Goal: Book appointment/travel/reservation

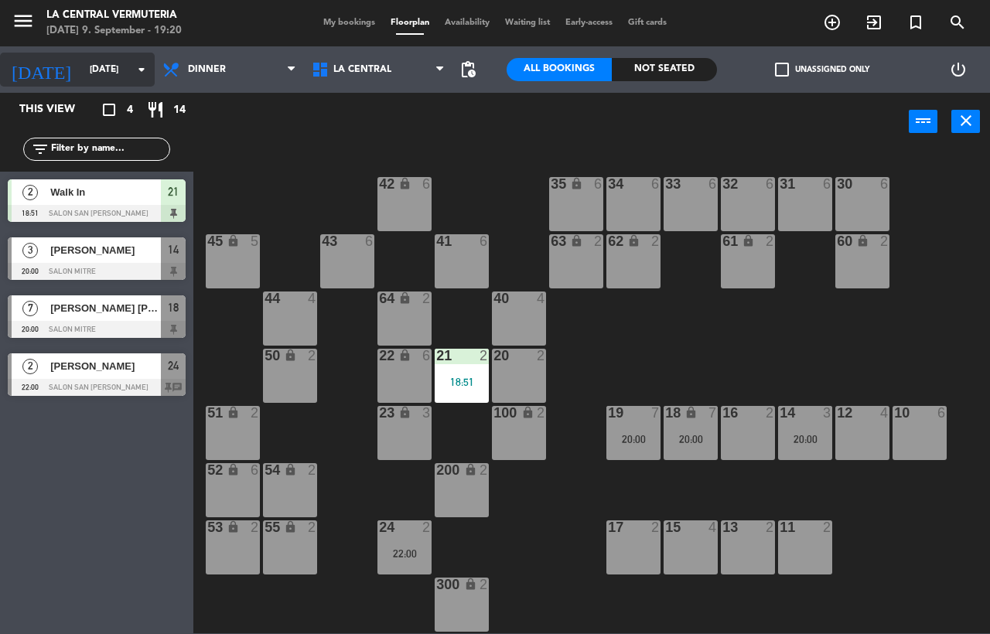
click at [134, 66] on icon "arrow_drop_down" at bounding box center [141, 69] width 19 height 19
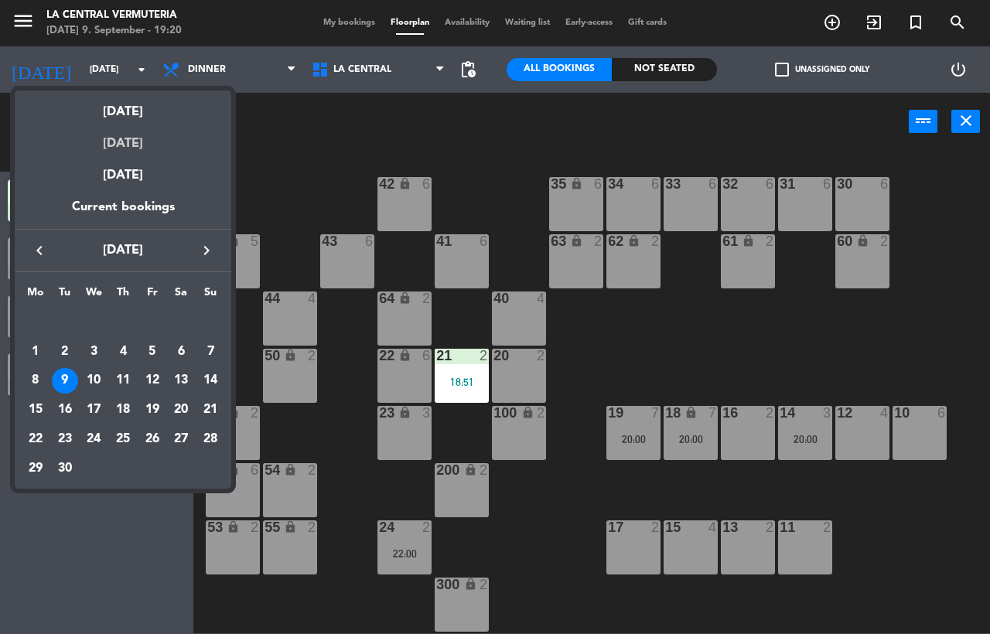
click at [135, 139] on div "[DATE]" at bounding box center [123, 138] width 217 height 32
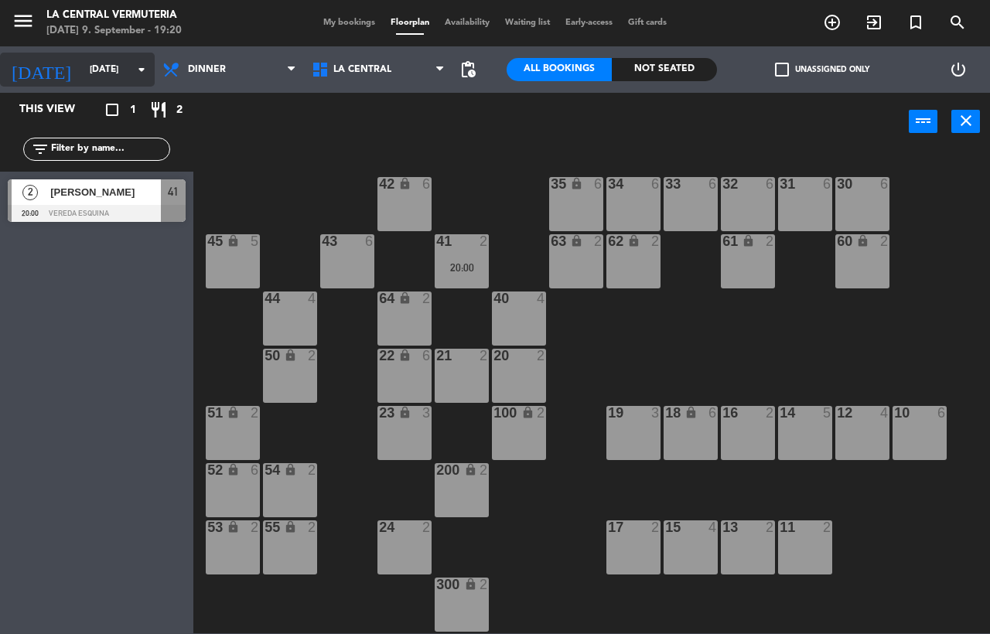
click at [82, 69] on input "[DATE]" at bounding box center [143, 69] width 123 height 26
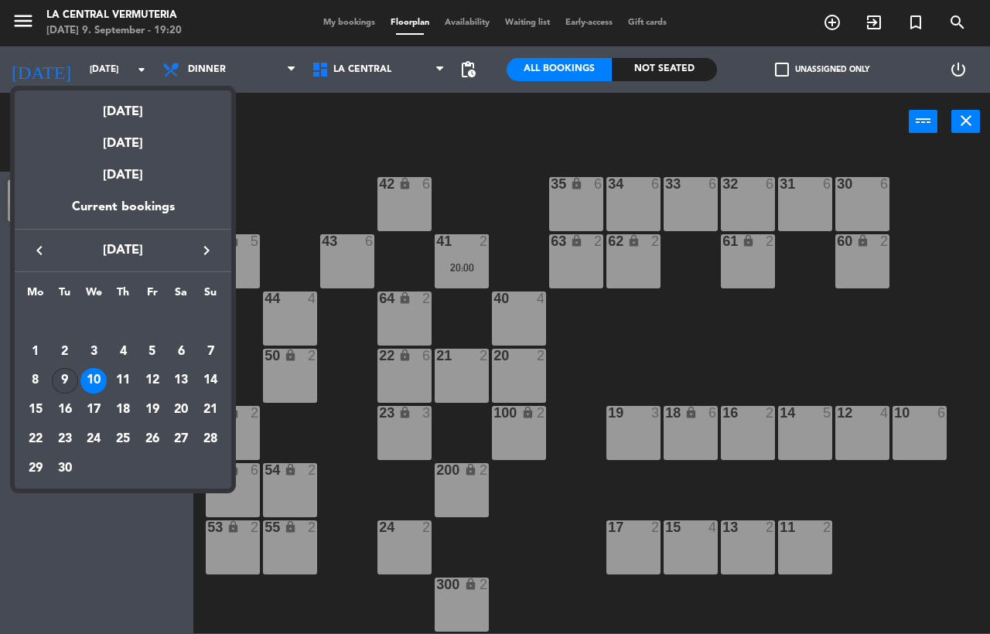
click at [61, 377] on div "9" at bounding box center [65, 381] width 26 height 26
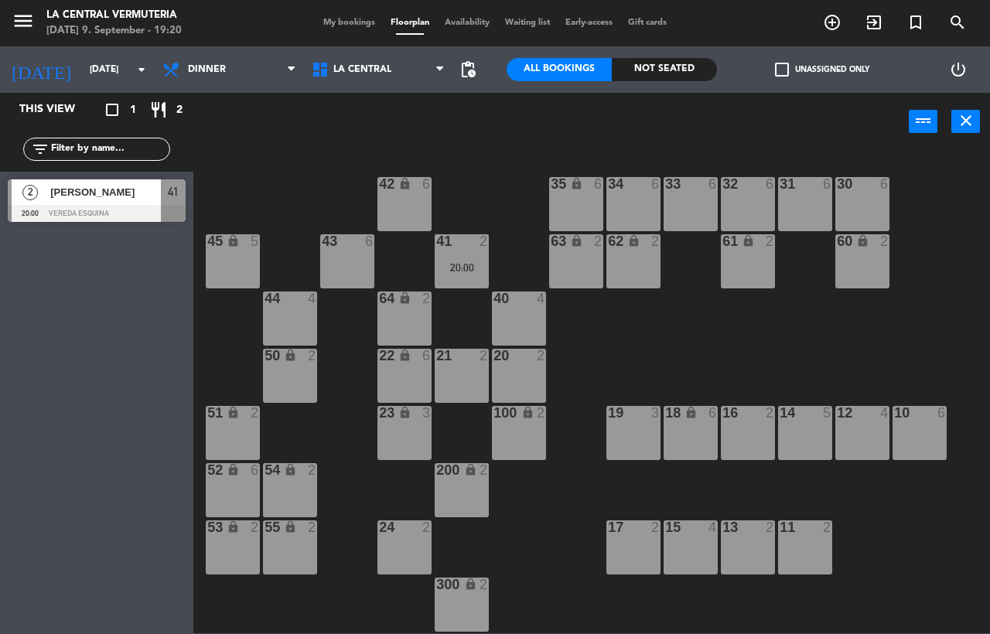
type input "[DATE]"
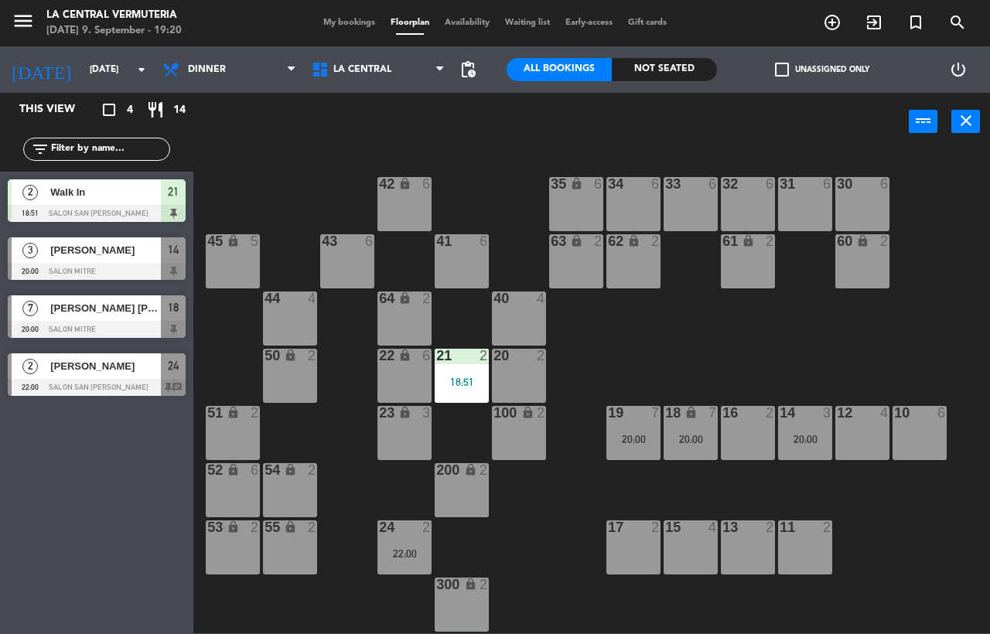
click at [119, 386] on div at bounding box center [97, 387] width 178 height 17
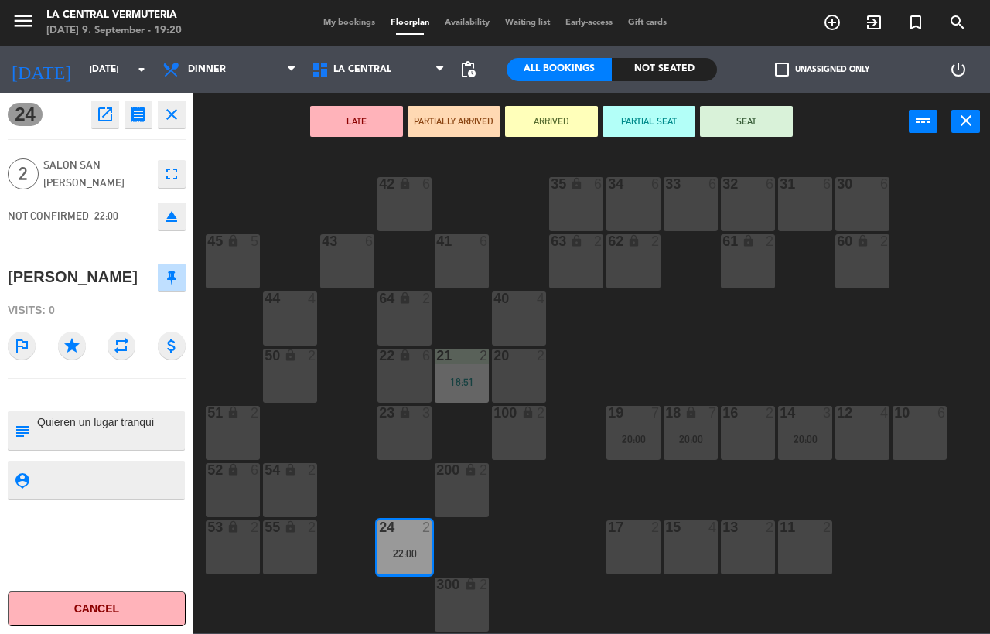
click at [134, 445] on textarea at bounding box center [110, 431] width 148 height 32
click at [173, 119] on icon "close" at bounding box center [171, 114] width 19 height 19
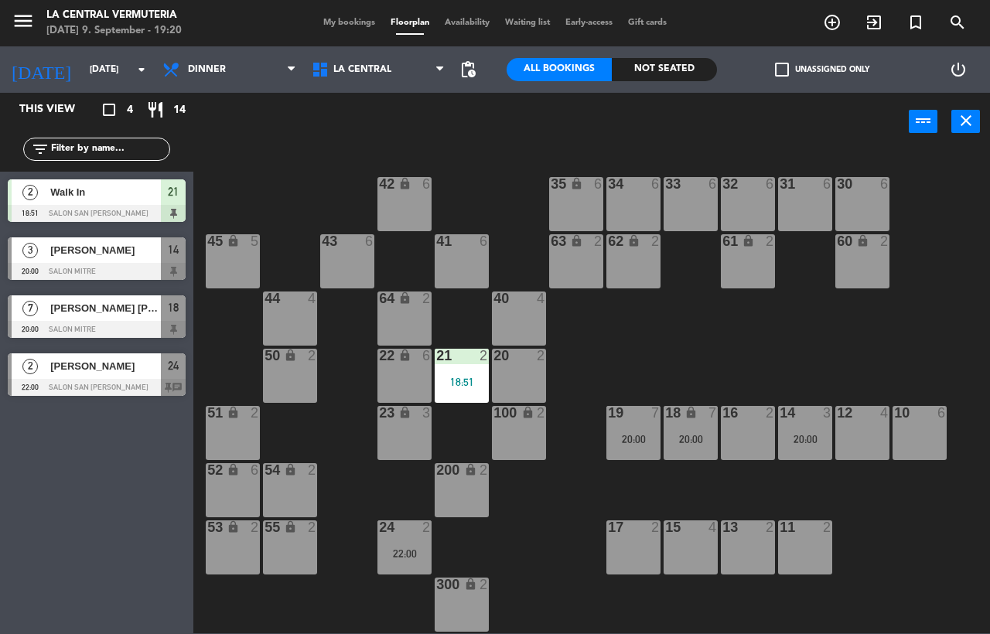
click at [109, 317] on div "[PERSON_NAME] [PERSON_NAME]" at bounding box center [105, 308] width 112 height 26
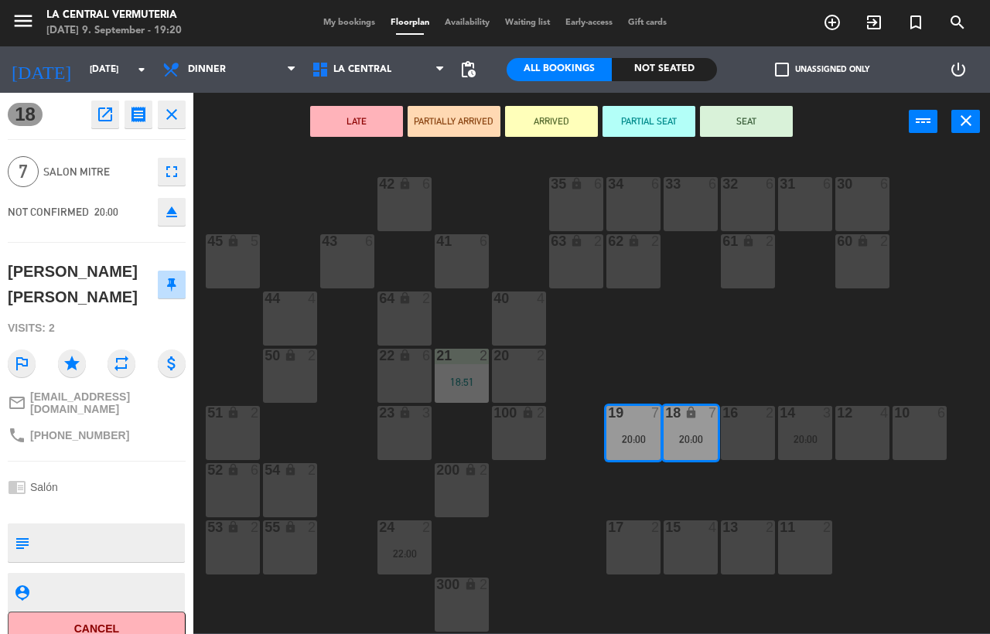
click at [171, 124] on button "close" at bounding box center [172, 115] width 28 height 28
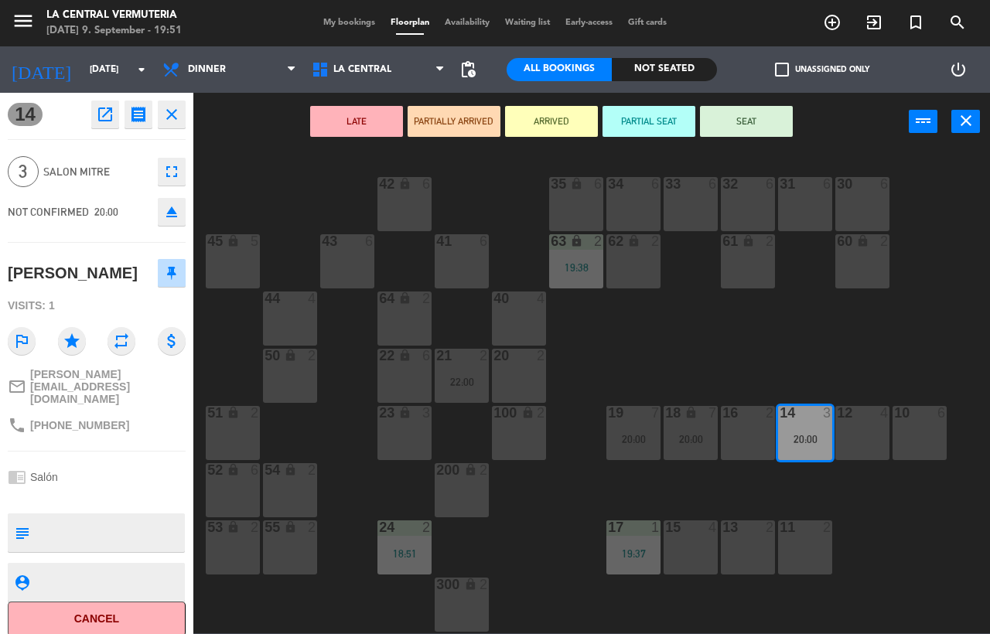
click at [541, 517] on div "42 lock 6 35 lock 6 34 6 33 6 32 6 31 6 30 6 43 6 41 6 60 lock 2 61 lock 2 62 l…" at bounding box center [596, 391] width 787 height 483
